Goal: Check status: Check status

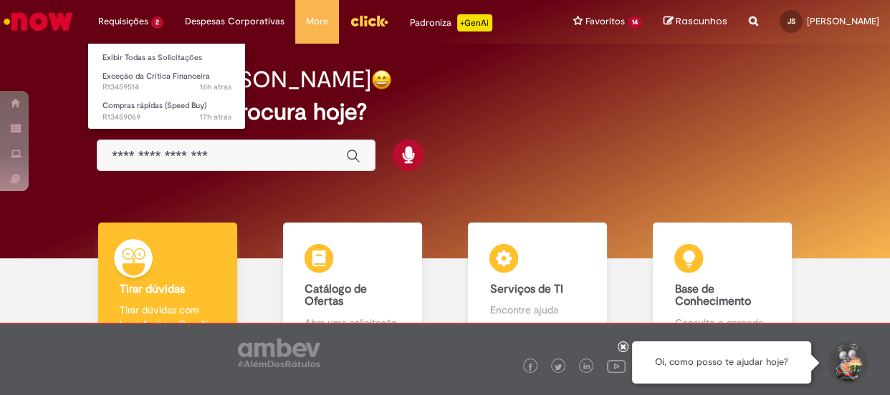
click at [138, 21] on li "Requisições 2 Exibir Todas as Solicitações Exceção da Crítica Financeira 16h at…" at bounding box center [130, 21] width 87 height 43
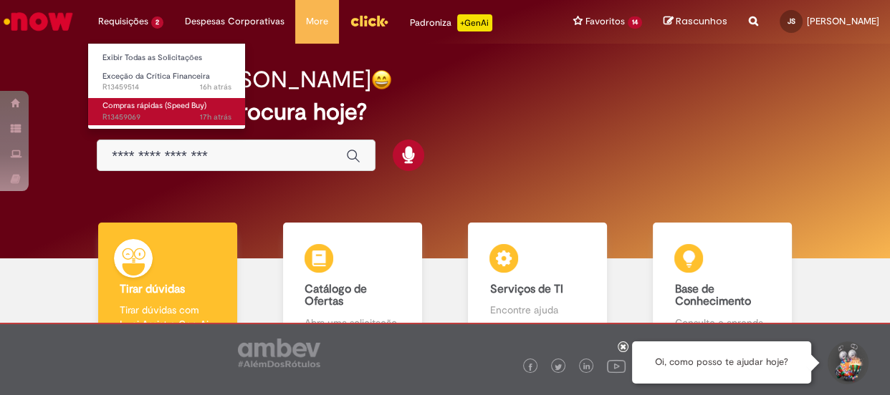
click at [148, 105] on span "Compras rápidas (Speed Buy)" at bounding box center [154, 105] width 104 height 11
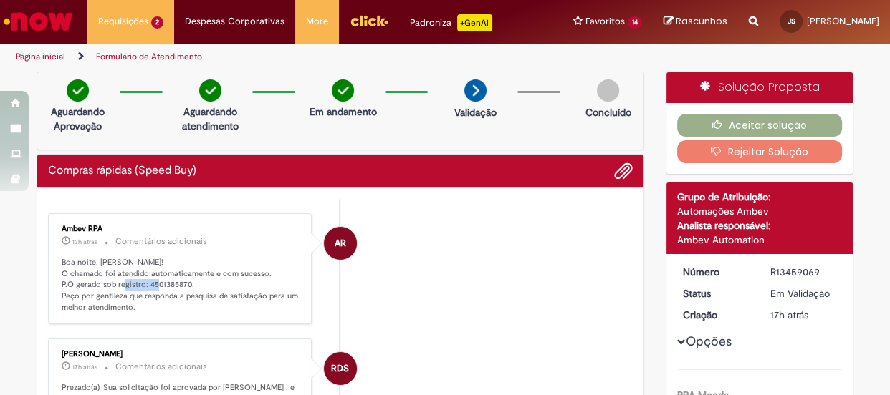
drag, startPoint x: 141, startPoint y: 282, endPoint x: 182, endPoint y: 284, distance: 40.8
click at [182, 284] on p "Boa noite, [PERSON_NAME]! O chamado foi atendido automaticamente e com sucesso.…" at bounding box center [181, 285] width 238 height 57
copy p "4501385870"
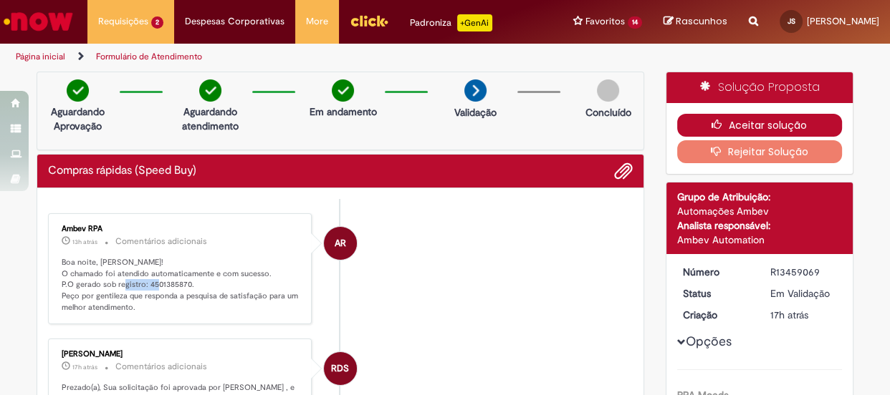
click at [733, 124] on button "Aceitar solução" at bounding box center [759, 125] width 165 height 23
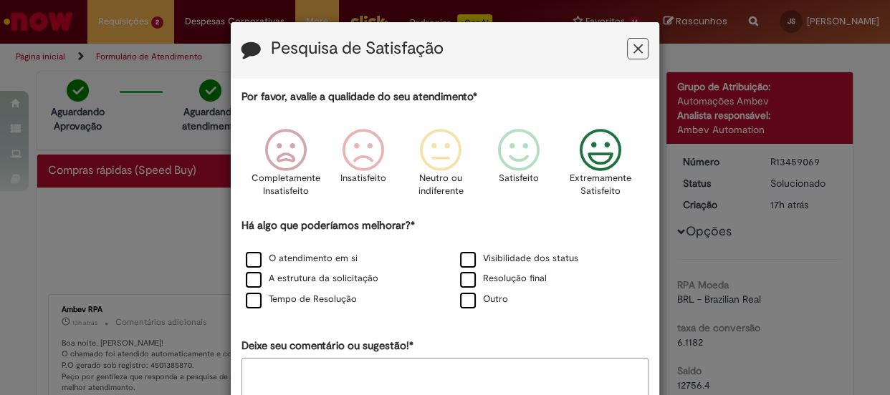
click at [587, 154] on icon "Feedback" at bounding box center [600, 150] width 54 height 43
click at [248, 259] on label "O atendimento em si" at bounding box center [302, 259] width 112 height 14
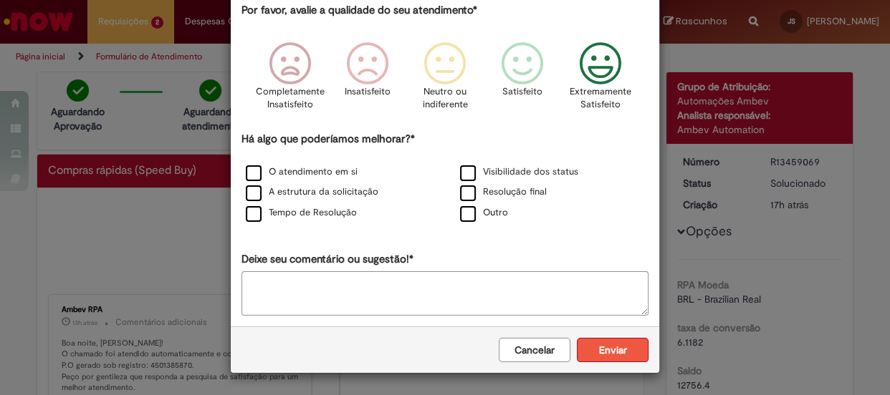
click at [625, 351] on button "Enviar" at bounding box center [613, 350] width 72 height 24
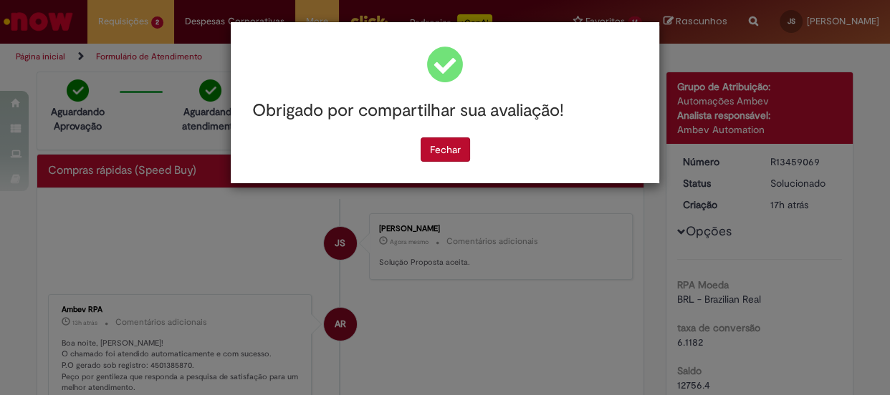
scroll to position [0, 0]
click at [445, 157] on button "Fechar" at bounding box center [444, 150] width 49 height 24
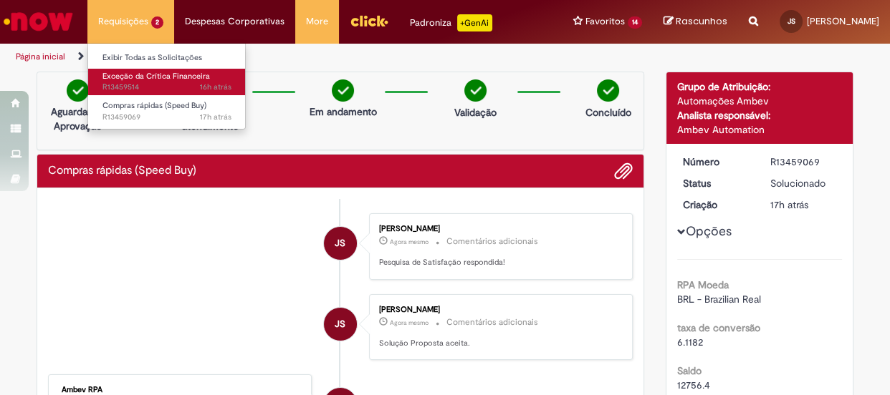
click at [153, 75] on span "Exceção da Crítica Financeira" at bounding box center [155, 76] width 107 height 11
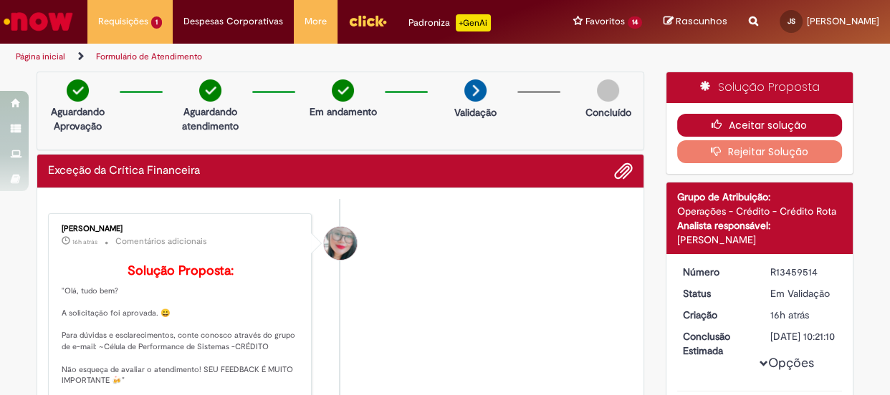
click at [766, 122] on button "Aceitar solução" at bounding box center [759, 125] width 165 height 23
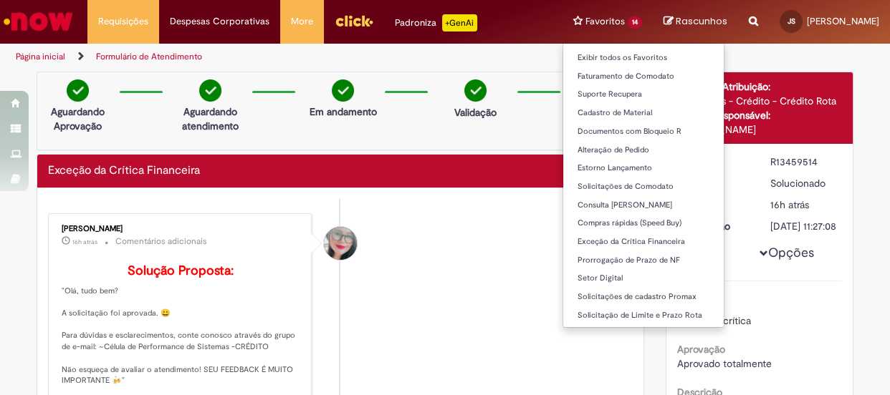
click at [564, 26] on li "Favoritos 14 Exibir todos os Favoritos Faturamento de Comodato Suporte Recupera…" at bounding box center [607, 21] width 90 height 43
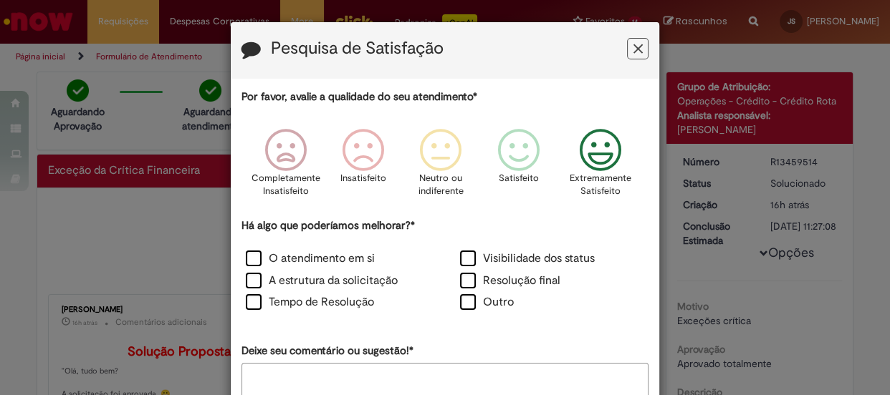
click at [601, 151] on icon "Feedback" at bounding box center [600, 150] width 54 height 43
click at [249, 256] on label "O atendimento em si" at bounding box center [310, 259] width 129 height 16
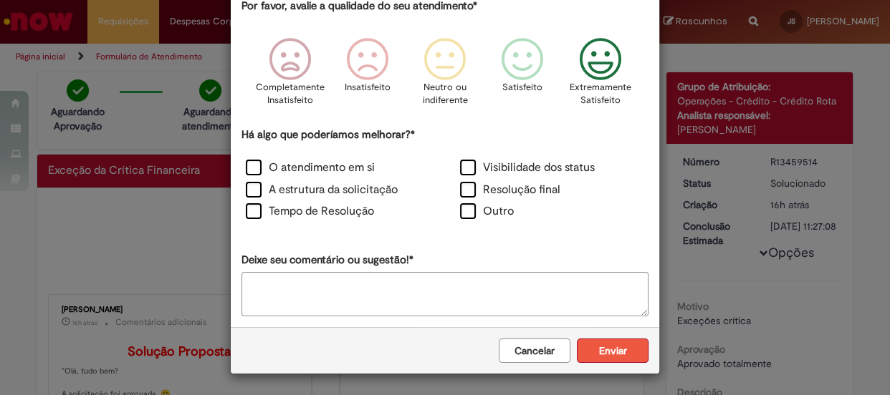
click at [597, 343] on button "Enviar" at bounding box center [613, 351] width 72 height 24
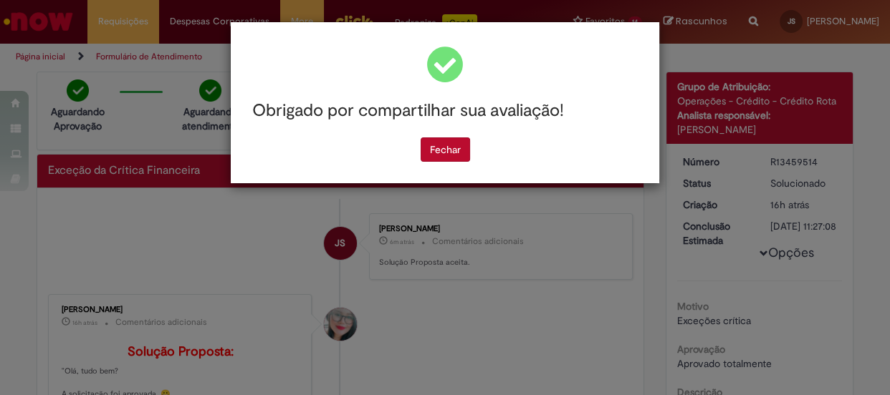
scroll to position [0, 0]
click at [447, 153] on button "Fechar" at bounding box center [444, 150] width 49 height 24
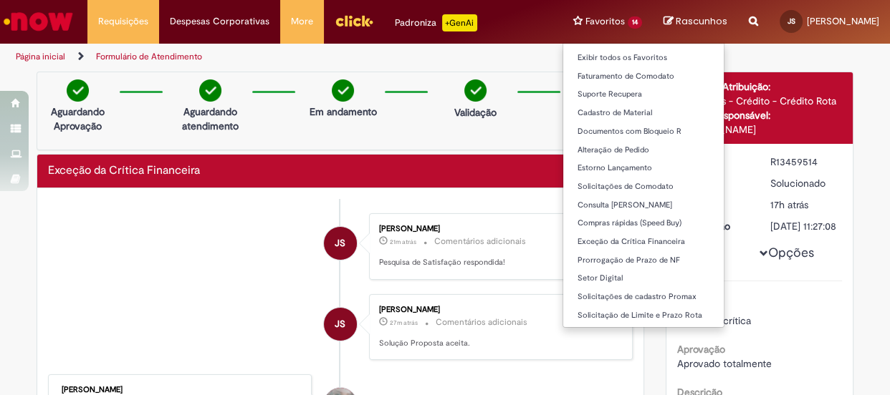
click at [562, 16] on li "Favoritos 14 Exibir todos os Favoritos Faturamento de Comodato Suporte Recupera…" at bounding box center [607, 21] width 90 height 43
